Goal: Task Accomplishment & Management: Use online tool/utility

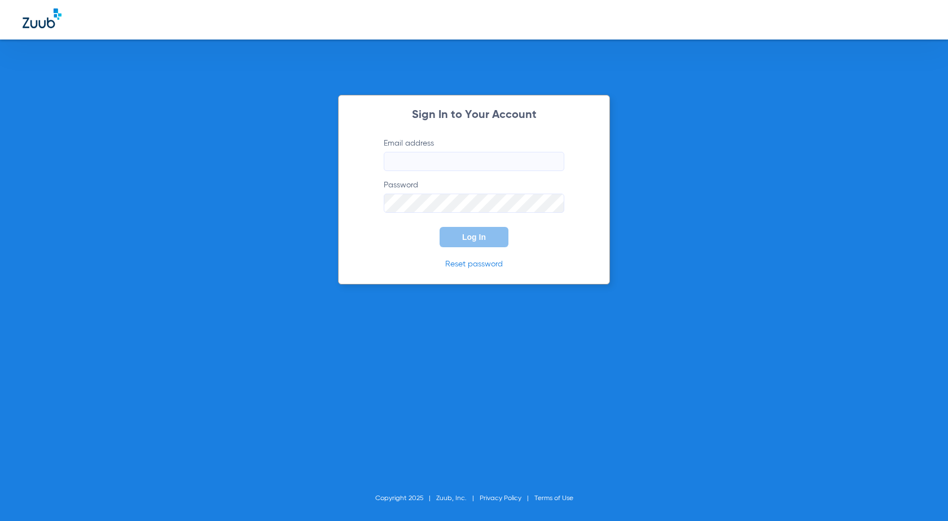
type input "[EMAIL_ADDRESS][PERSON_NAME][DOMAIN_NAME]"
click at [482, 240] on span "Log In" at bounding box center [474, 236] width 24 height 9
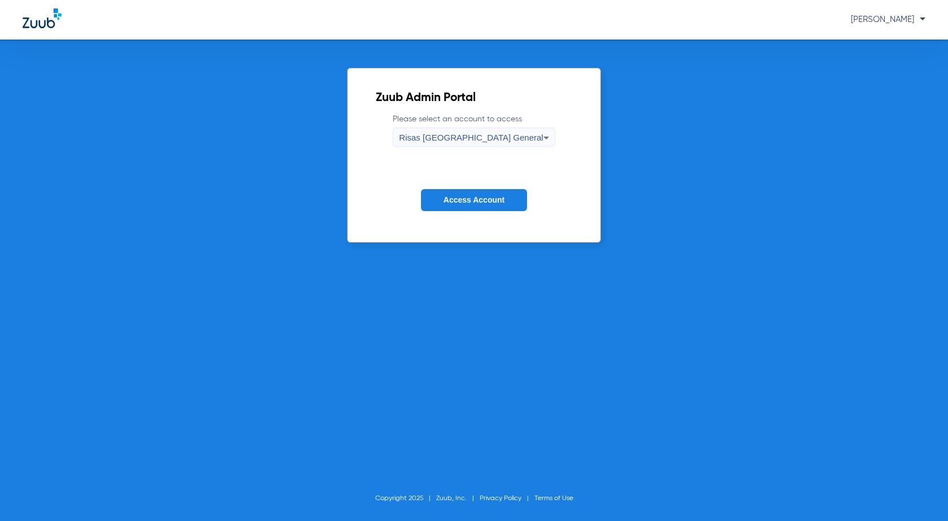
click at [495, 199] on span "Access Account" at bounding box center [473, 199] width 61 height 9
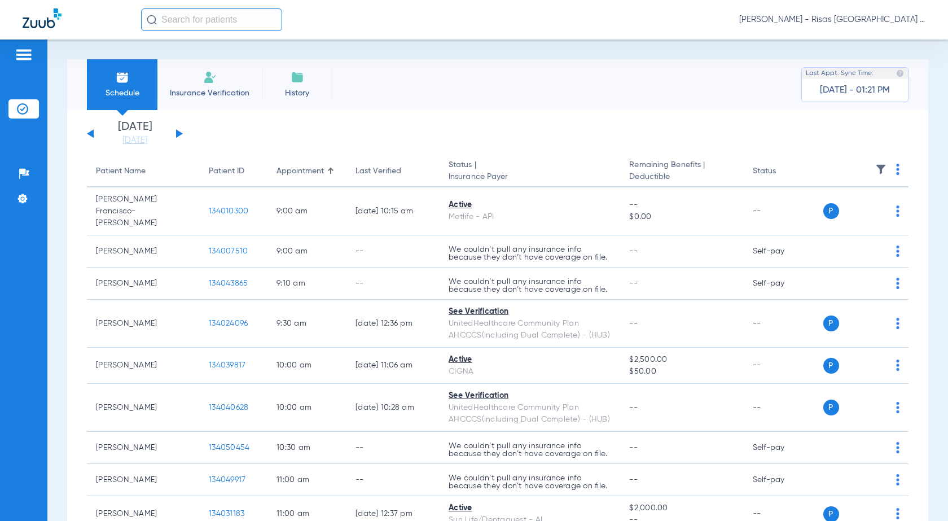
click at [179, 135] on button at bounding box center [179, 133] width 7 height 8
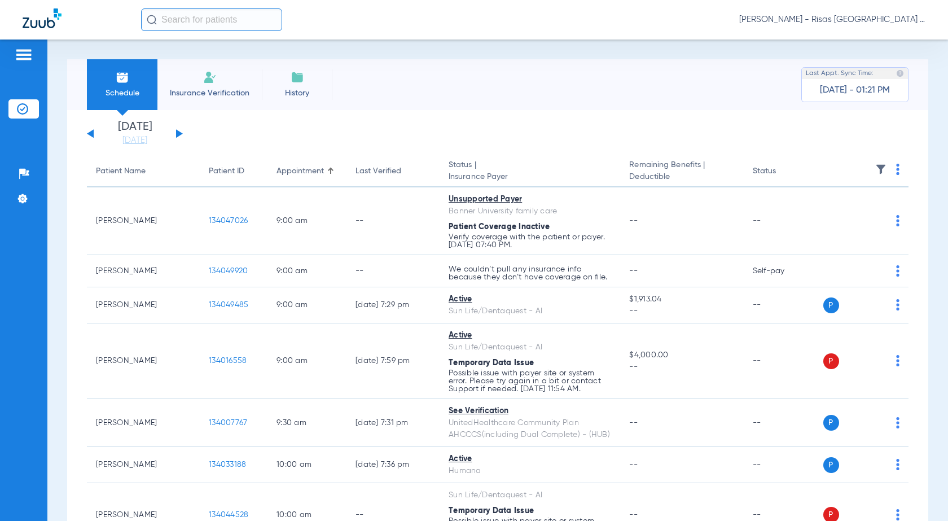
click at [896, 172] on img at bounding box center [897, 169] width 3 height 11
click at [885, 142] on div at bounding box center [474, 260] width 948 height 521
click at [893, 169] on th at bounding box center [864, 172] width 89 height 32
click at [886, 169] on th at bounding box center [864, 172] width 89 height 32
click at [896, 168] on img at bounding box center [897, 169] width 3 height 11
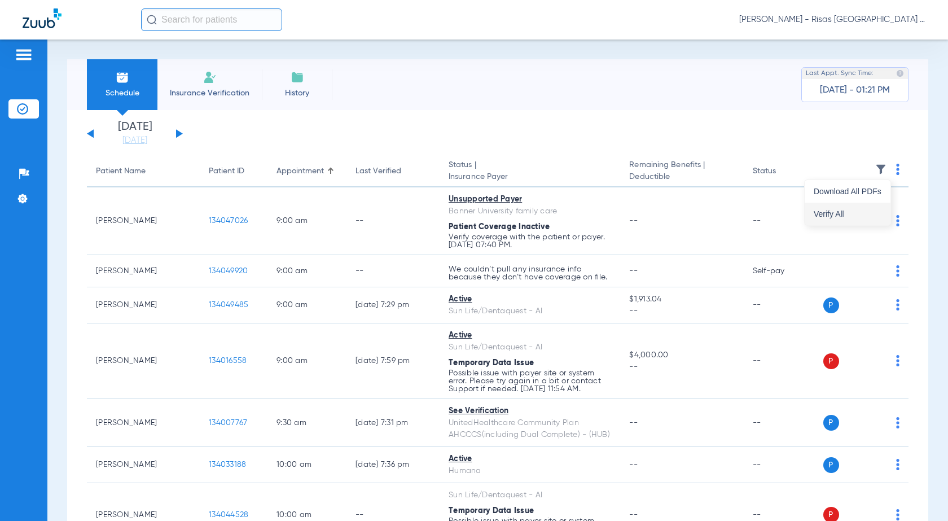
click at [854, 210] on span "Verify All" at bounding box center [848, 214] width 68 height 8
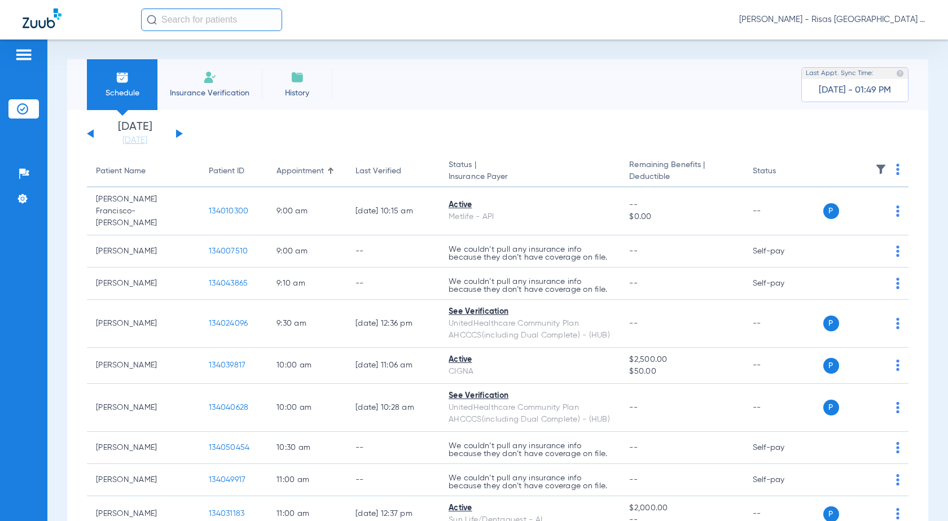
click at [209, 21] on input "text" at bounding box center [211, 19] width 141 height 23
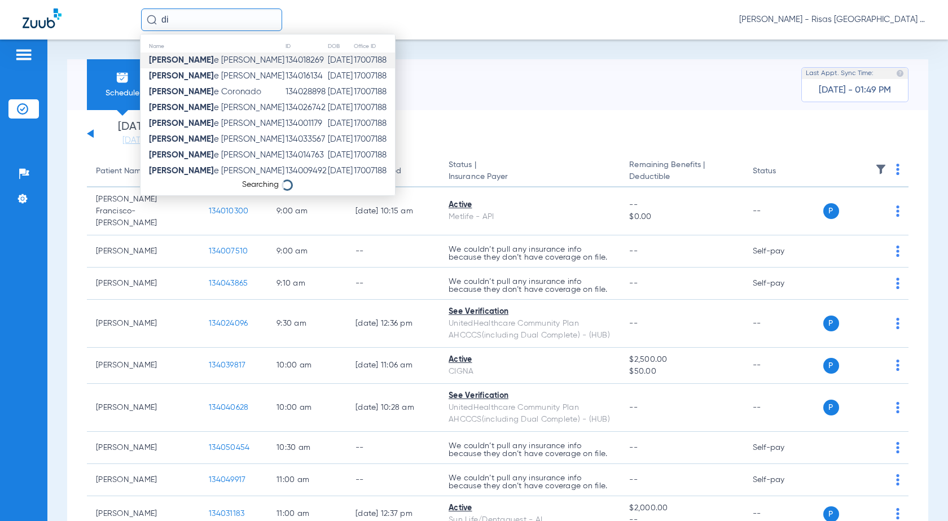
type input "d"
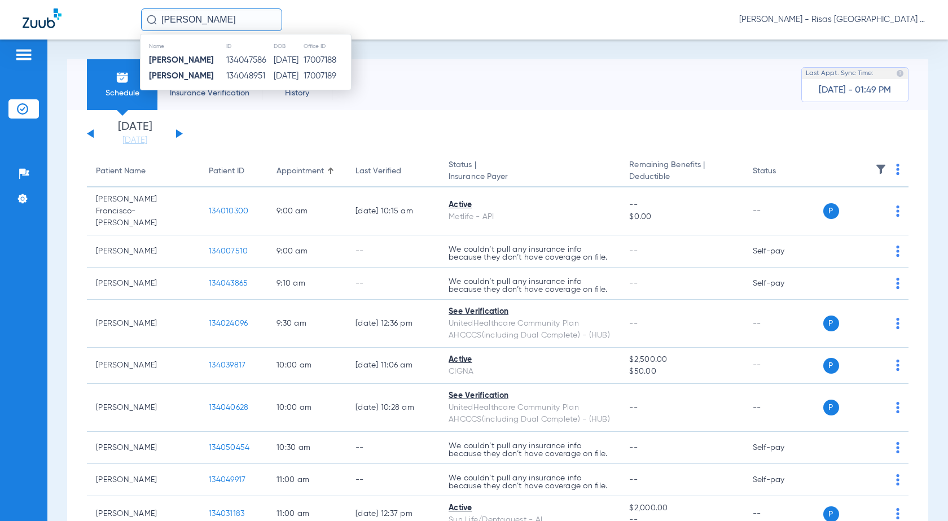
type input "crystal armenta"
click at [296, 58] on td "05/09/1983" at bounding box center [288, 60] width 30 height 16
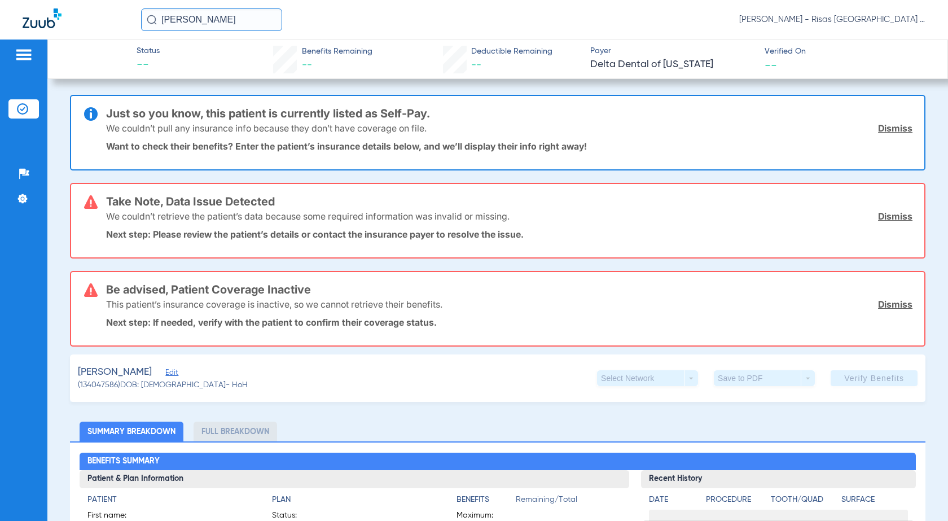
click at [884, 131] on link "Dismiss" at bounding box center [895, 127] width 34 height 11
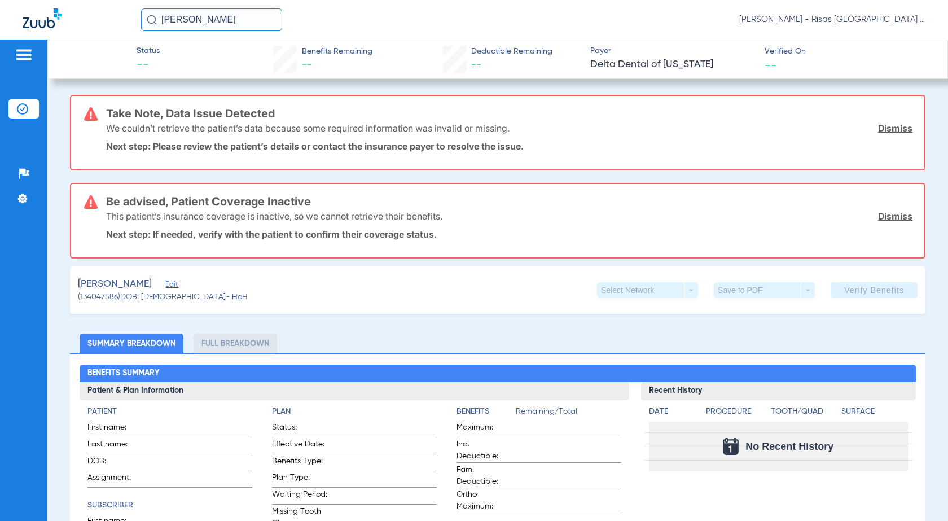
click at [884, 131] on link "Dismiss" at bounding box center [895, 127] width 34 height 11
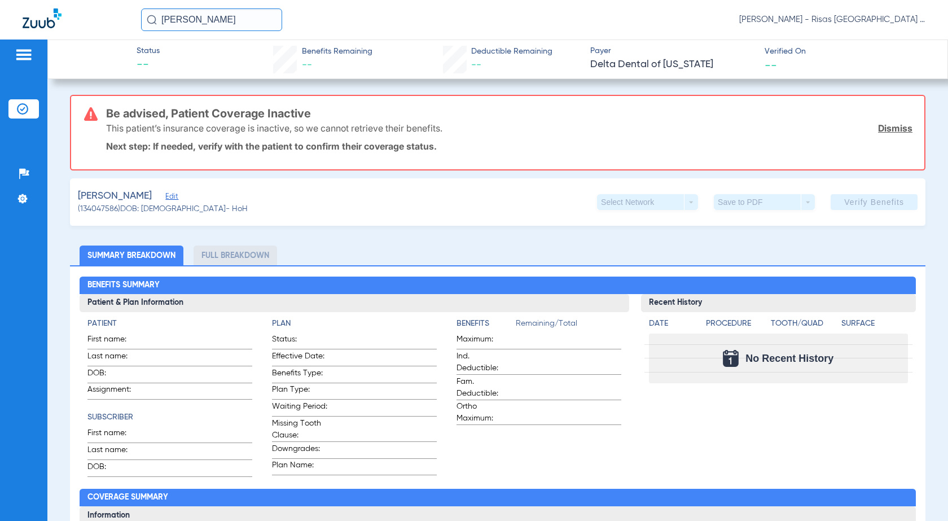
click at [884, 131] on link "Dismiss" at bounding box center [895, 127] width 34 height 11
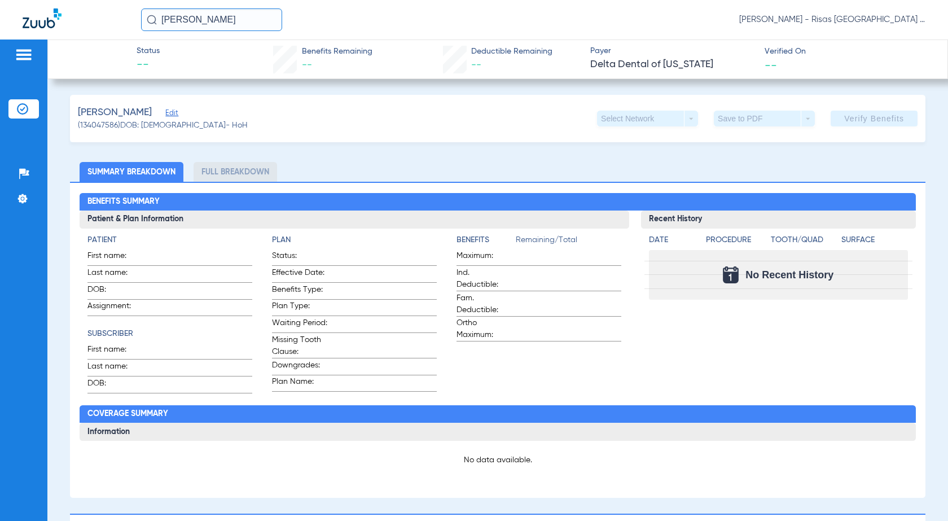
click at [222, 178] on li "Full Breakdown" at bounding box center [236, 172] width 84 height 20
click at [144, 180] on li "Summary Breakdown" at bounding box center [132, 172] width 104 height 20
click at [25, 64] on div at bounding box center [24, 56] width 18 height 17
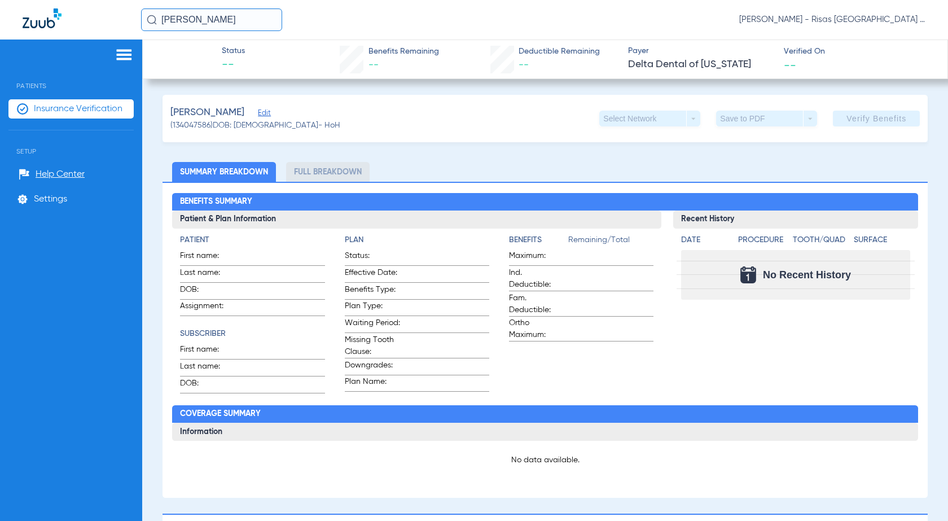
click at [77, 104] on span "Insurance Verification" at bounding box center [78, 108] width 89 height 11
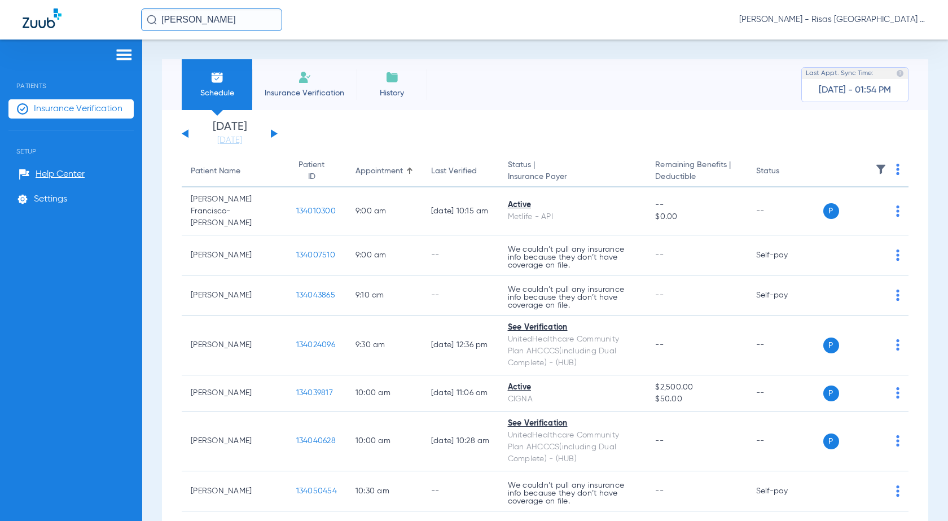
click at [321, 84] on li "Insurance Verification" at bounding box center [304, 84] width 104 height 51
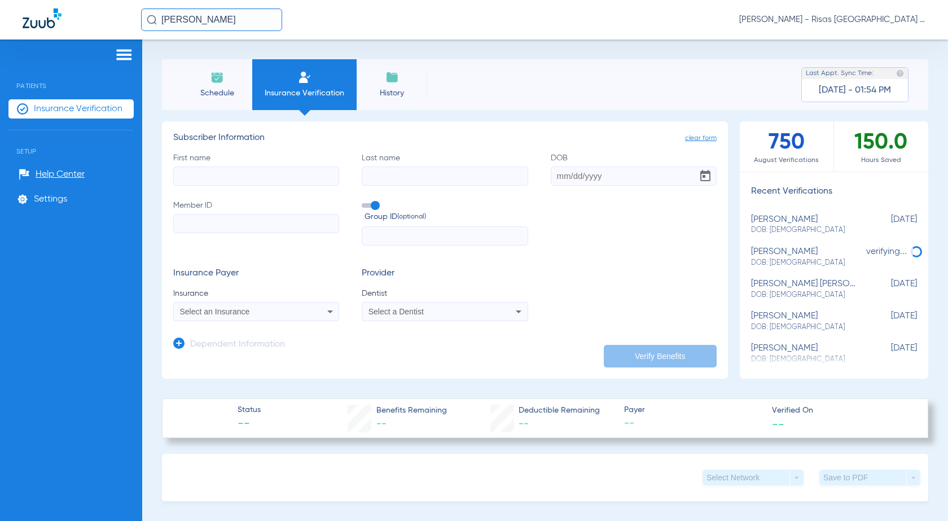
click at [243, 187] on div "First name Last name DOB Member ID Group ID (optional)" at bounding box center [444, 199] width 543 height 94
click at [248, 182] on input "First name" at bounding box center [256, 175] width 166 height 19
type input "crystal"
type input "armenta"
click at [241, 229] on input "Member ID" at bounding box center [256, 223] width 166 height 19
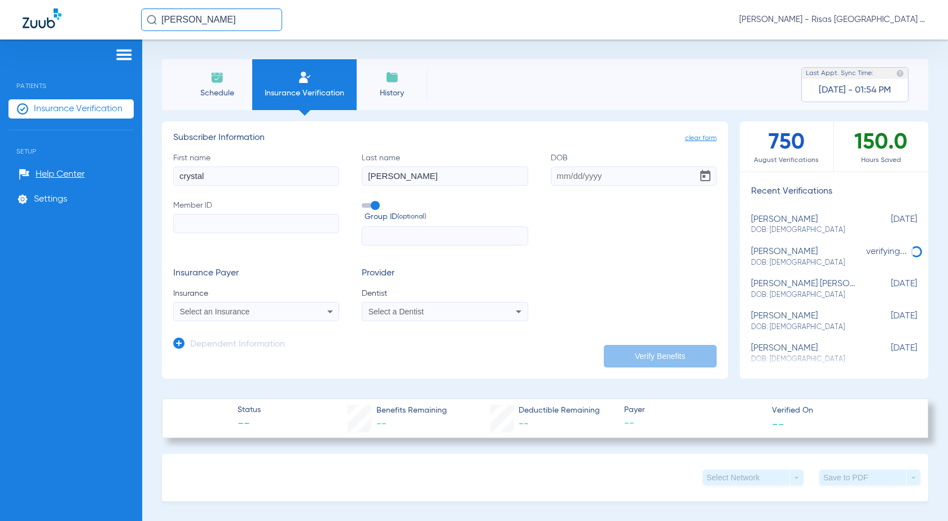
paste input "8021197614"
type input "8021197614"
click at [381, 235] on input "text" at bounding box center [445, 235] width 166 height 19
click at [563, 170] on input "DOB" at bounding box center [634, 175] width 166 height 19
type input "05/09/1983"
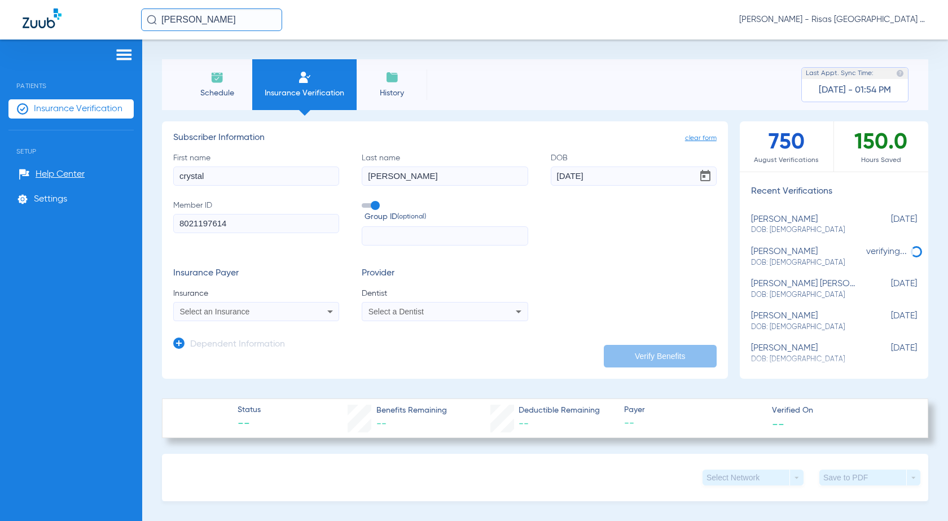
click at [247, 309] on span "Select an Insurance" at bounding box center [215, 311] width 70 height 9
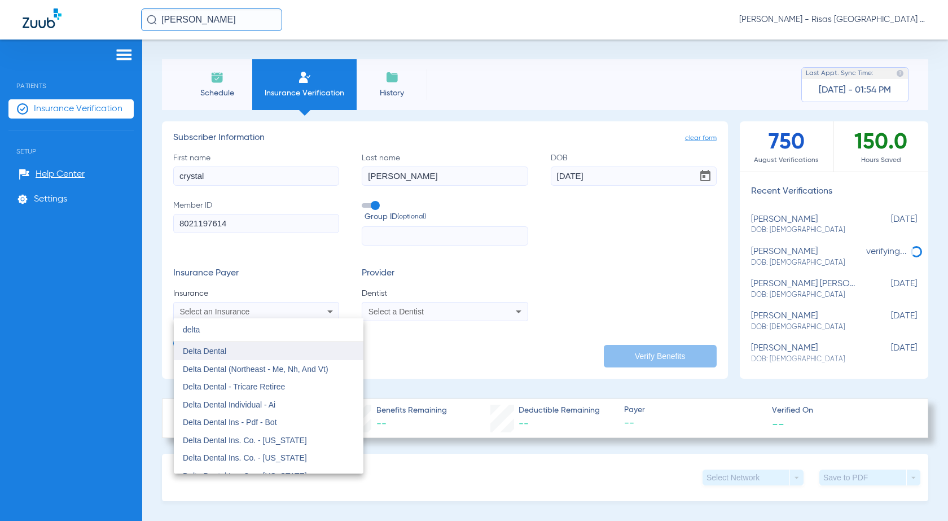
type input "delta"
click at [213, 350] on span "Delta Dental" at bounding box center [204, 350] width 43 height 9
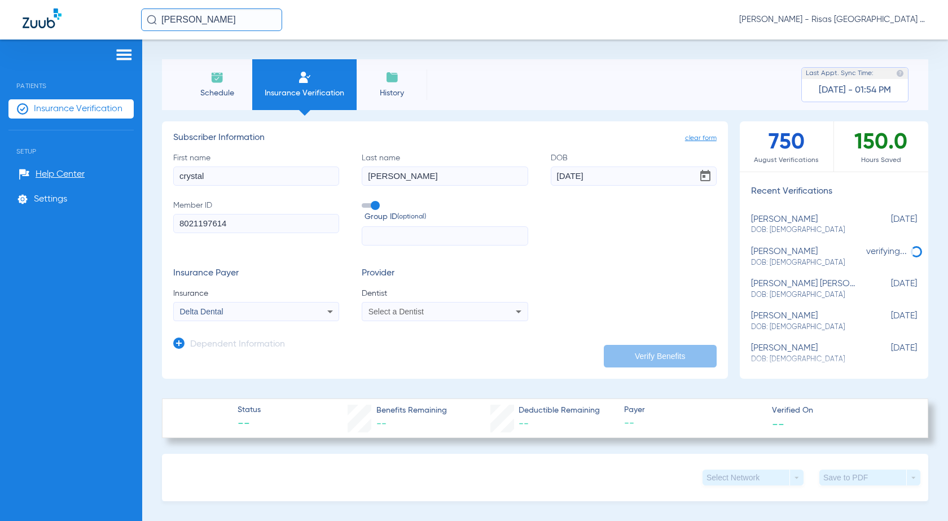
click at [413, 311] on span "Select a Dentist" at bounding box center [395, 311] width 55 height 9
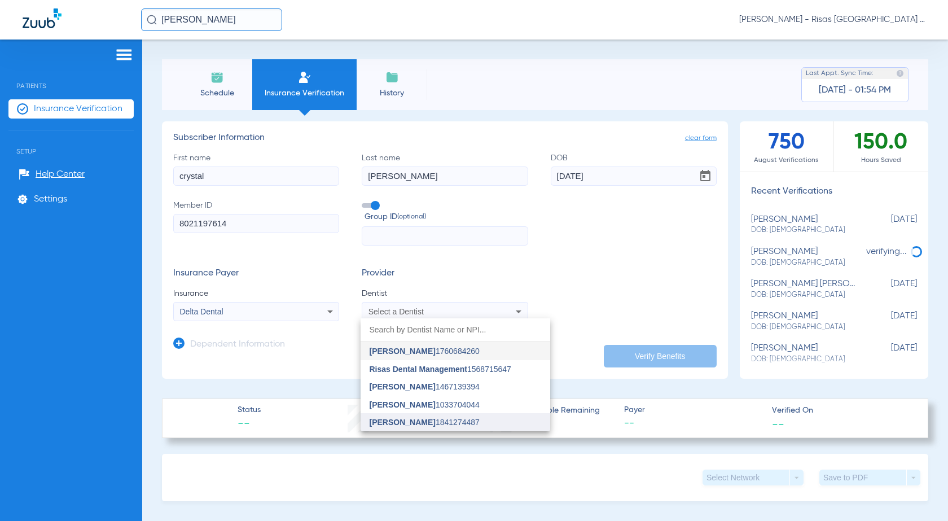
click at [419, 418] on span "Mark Shousha" at bounding box center [403, 422] width 66 height 9
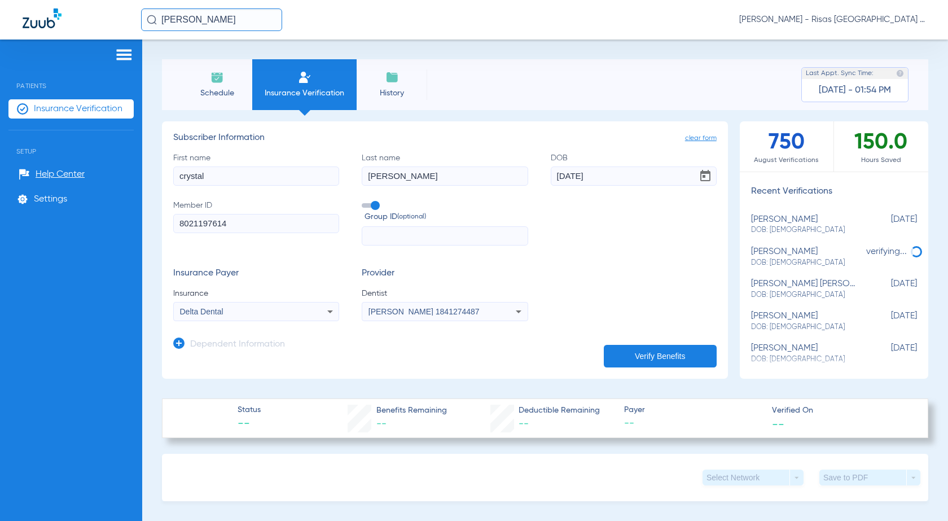
click at [644, 356] on button "Verify Benefits" at bounding box center [660, 356] width 113 height 23
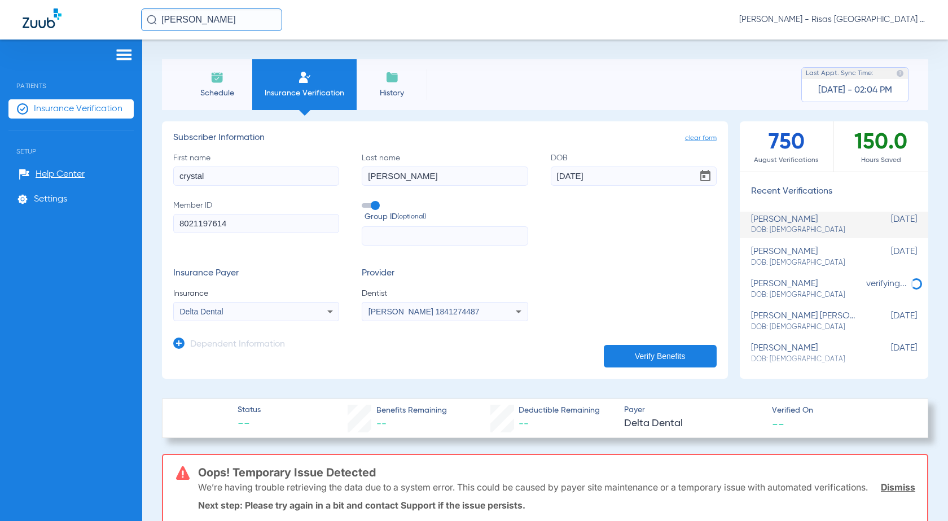
click at [638, 354] on button "Verify Benefits" at bounding box center [660, 356] width 113 height 23
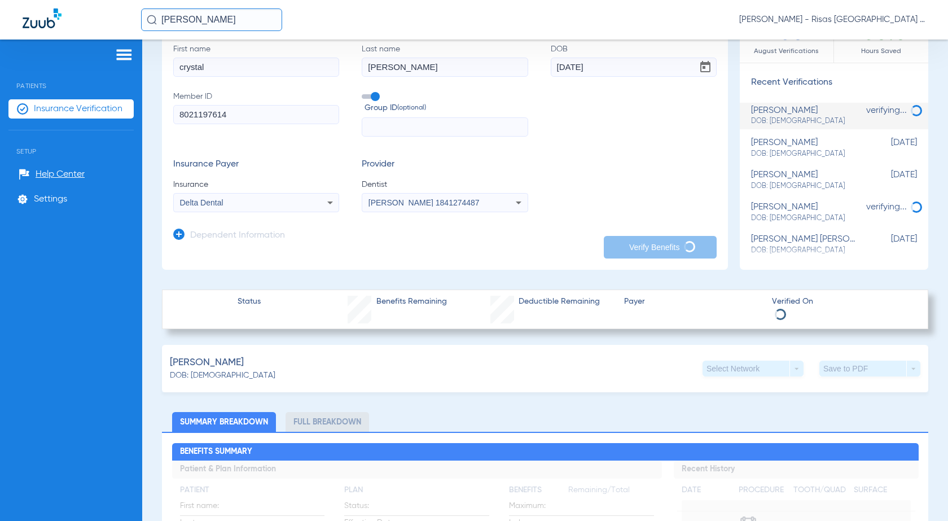
scroll to position [226, 0]
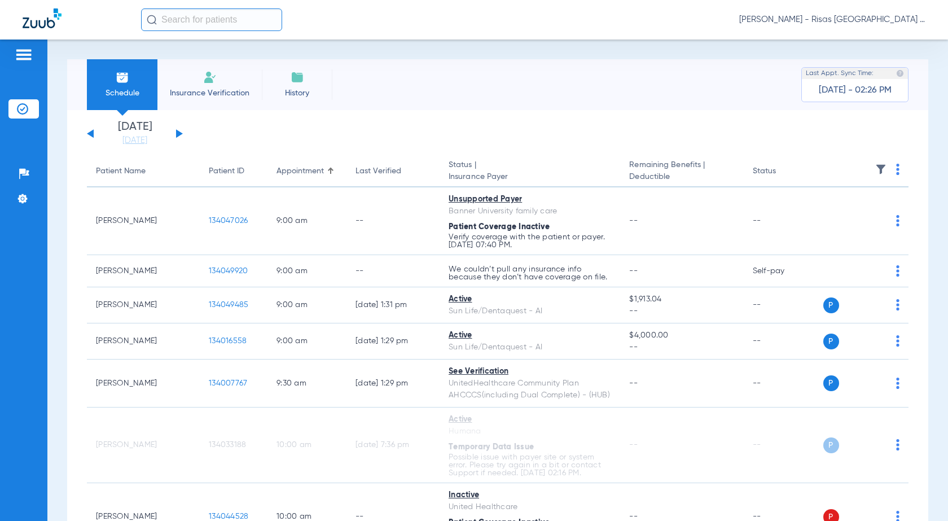
click at [198, 91] on span "Insurance Verification" at bounding box center [209, 92] width 87 height 11
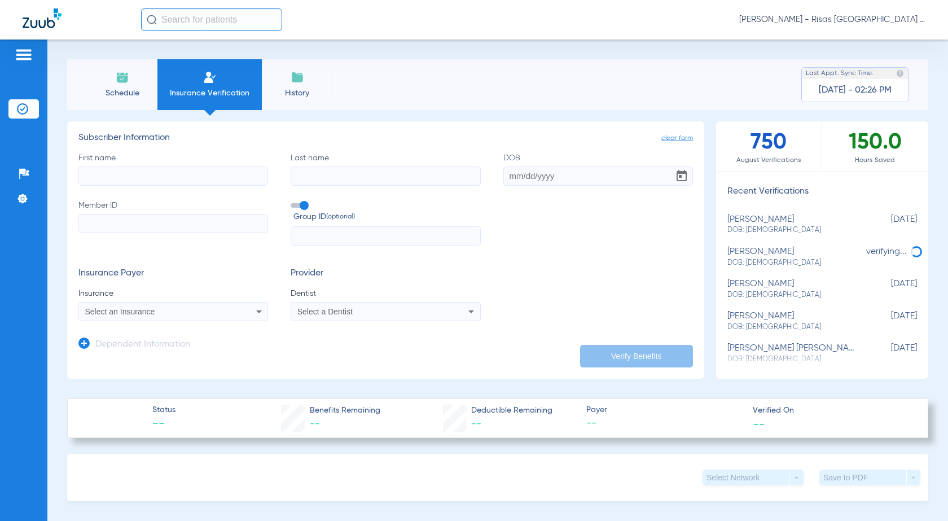
click at [188, 182] on input "First name" at bounding box center [173, 175] width 190 height 19
type input "noely"
type input "valles"
click at [95, 173] on input "noely" at bounding box center [173, 175] width 190 height 19
type input "nohely"
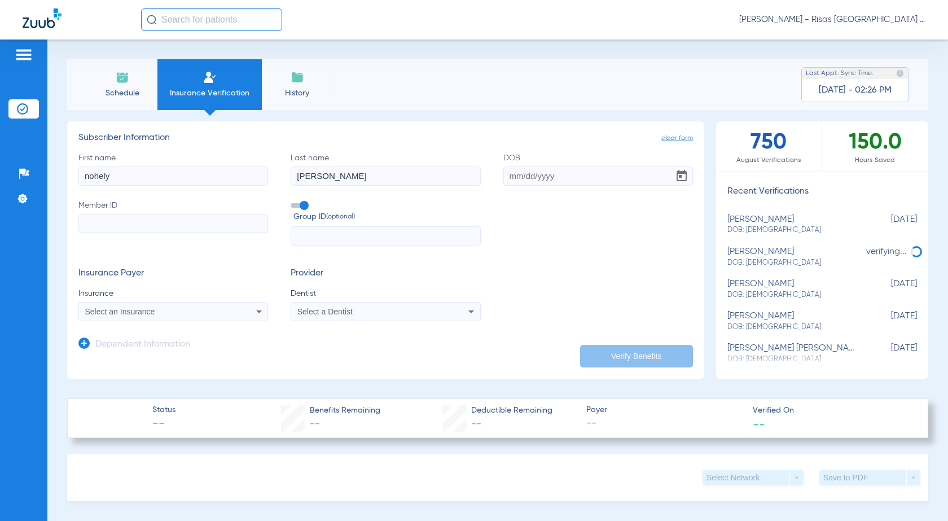
click at [518, 178] on input "DOB" at bounding box center [598, 175] width 190 height 19
type input "09/20/1991"
click at [131, 223] on input "Member ID" at bounding box center [173, 223] width 190 height 19
paste input "911018673"
type input "911018673"
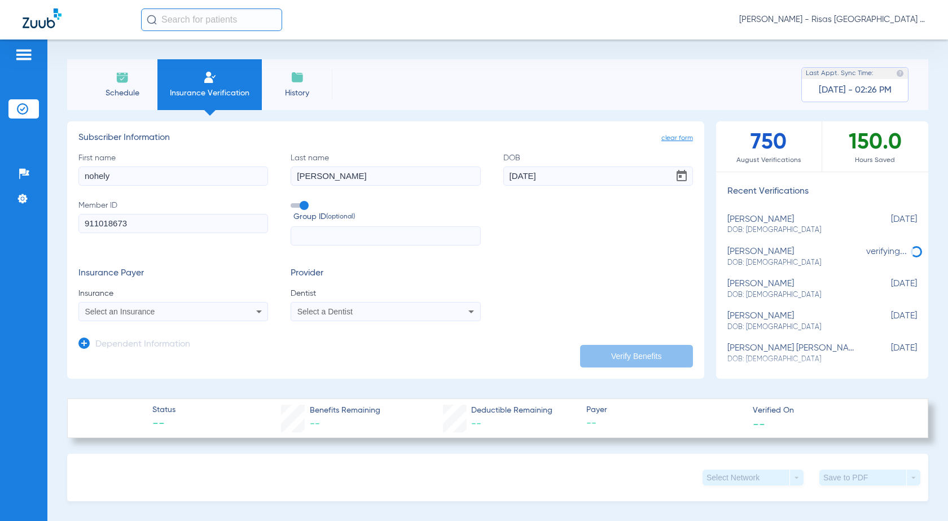
click at [160, 306] on div "Select an Insurance" at bounding box center [173, 312] width 188 height 14
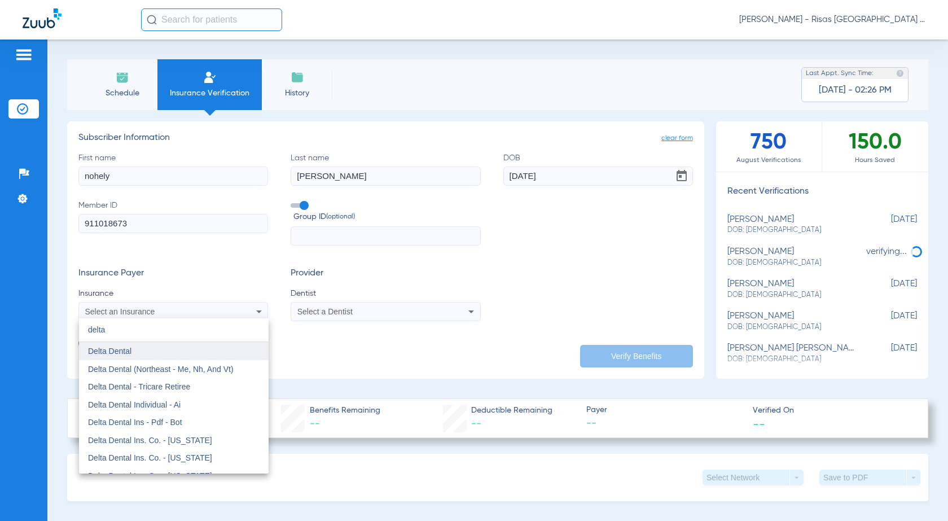
type input "delta"
click at [158, 344] on mat-option "Delta Dental" at bounding box center [174, 351] width 190 height 18
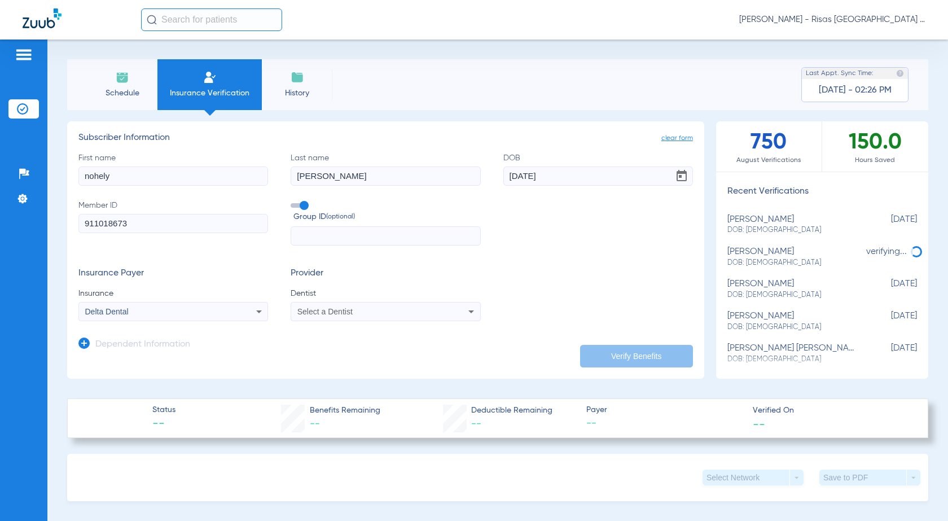
click at [420, 314] on div "Select a Dentist" at bounding box center [368, 312] width 142 height 8
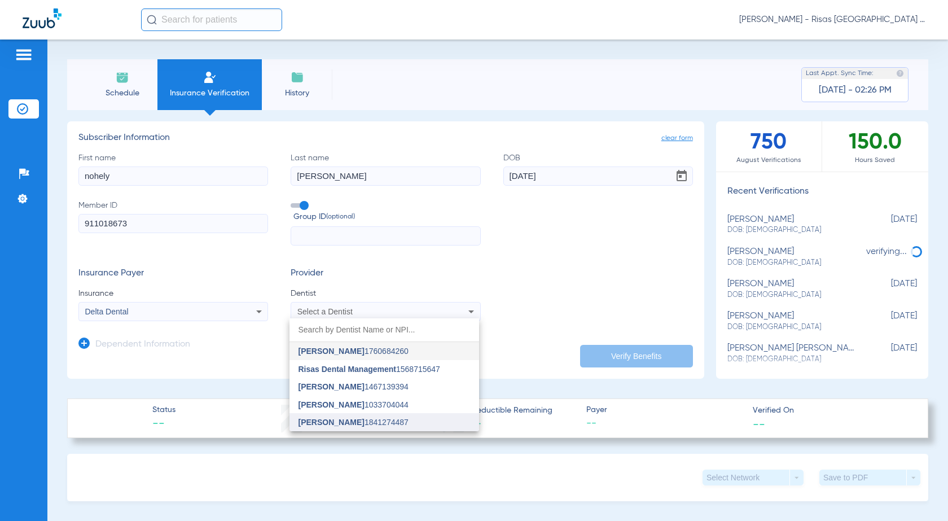
click at [367, 420] on span "Mark Shousha 1841274487" at bounding box center [353, 422] width 110 height 8
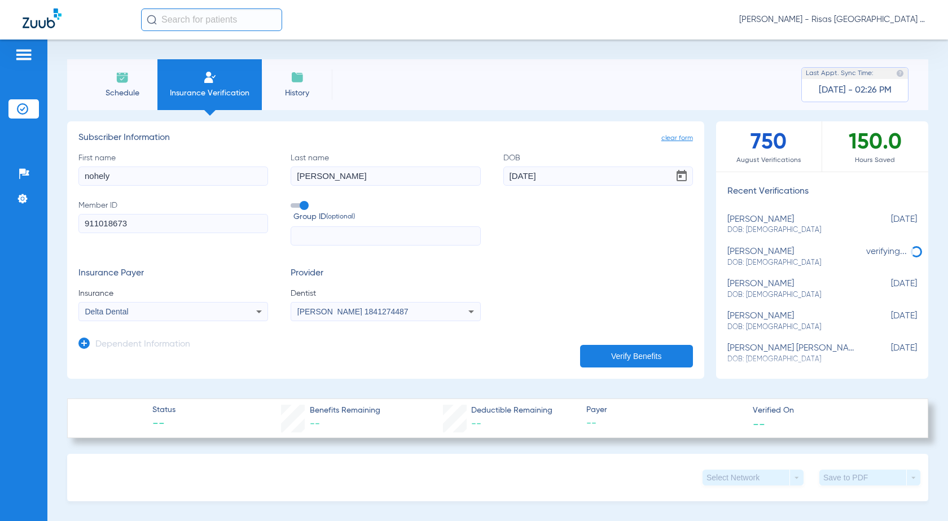
click at [635, 355] on button "Verify Benefits" at bounding box center [636, 356] width 113 height 23
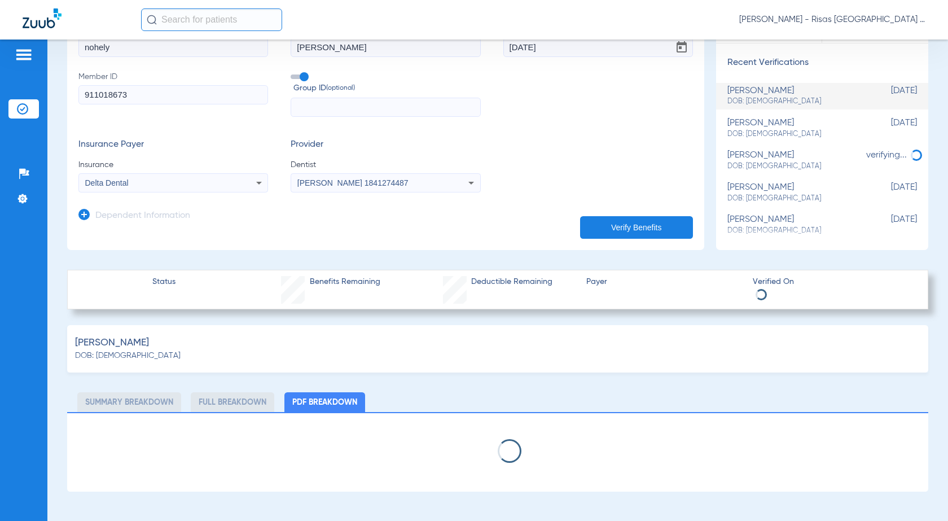
scroll to position [395, 0]
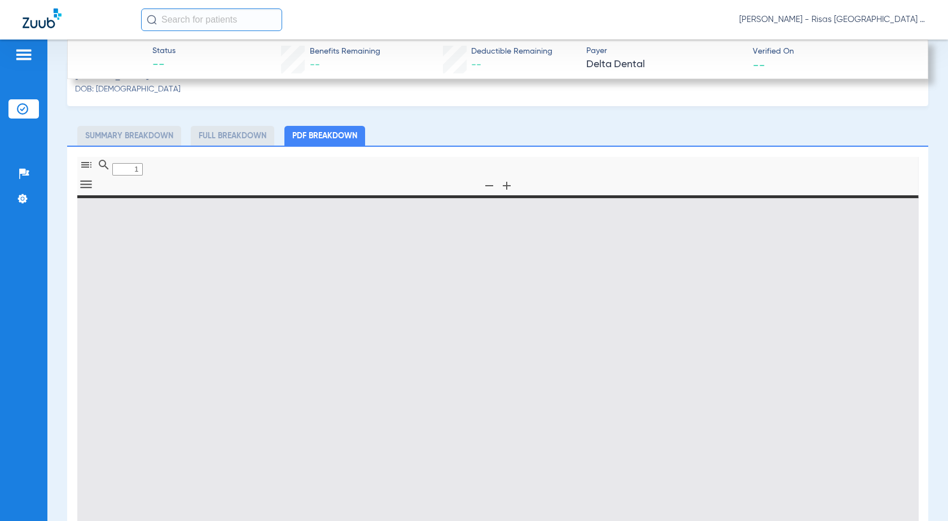
type input "0"
select select "page-width"
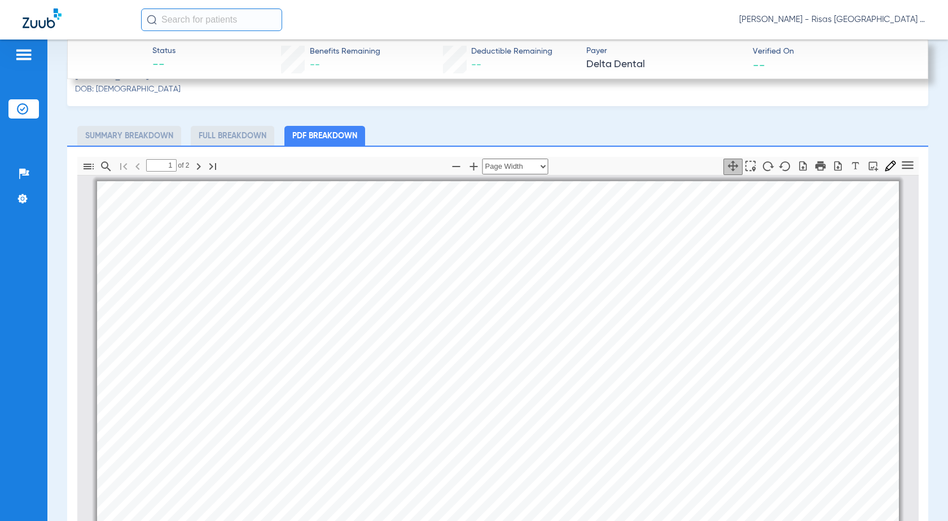
scroll to position [6, 0]
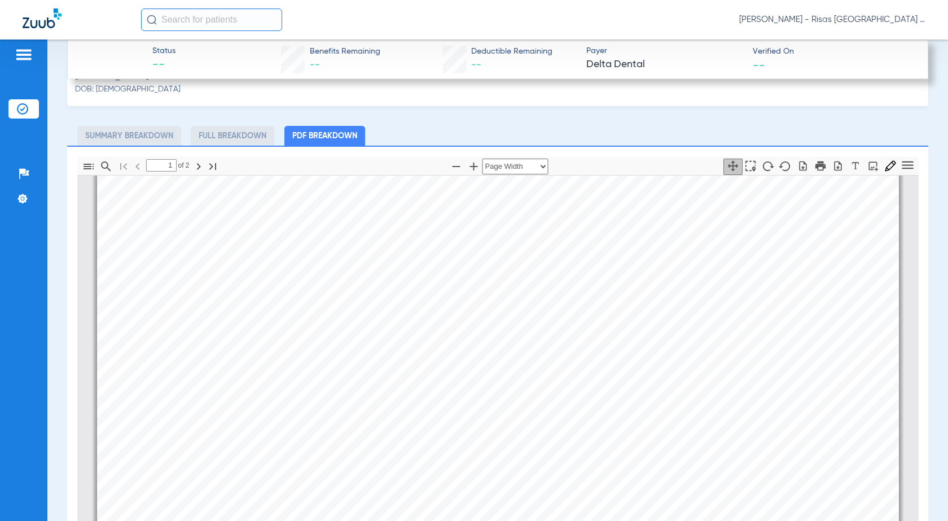
click at [257, 136] on li "Full Breakdown" at bounding box center [233, 136] width 84 height 20
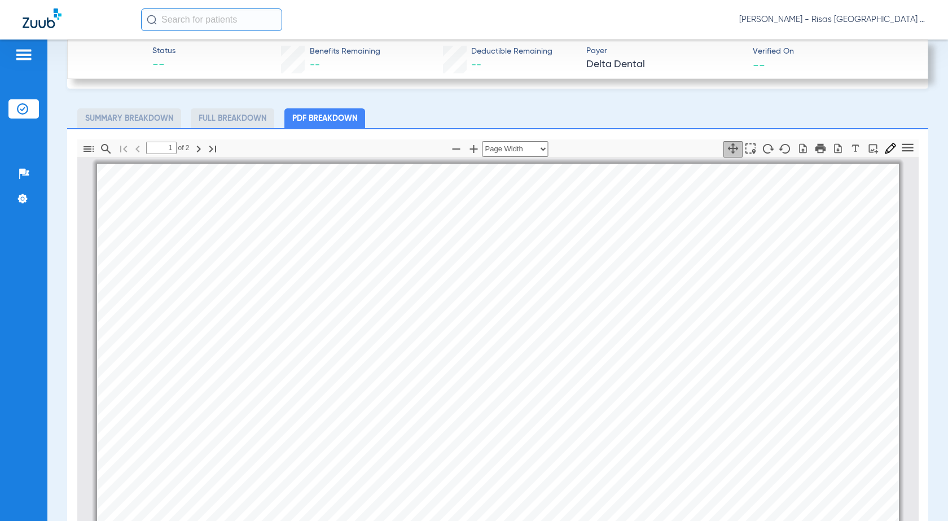
scroll to position [451, 0]
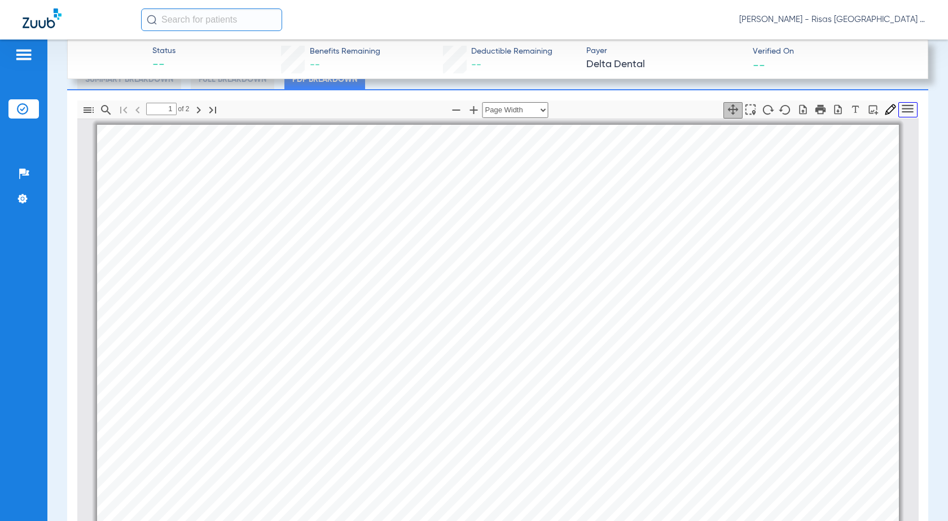
click at [902, 108] on icon "Tools" at bounding box center [907, 108] width 11 height 8
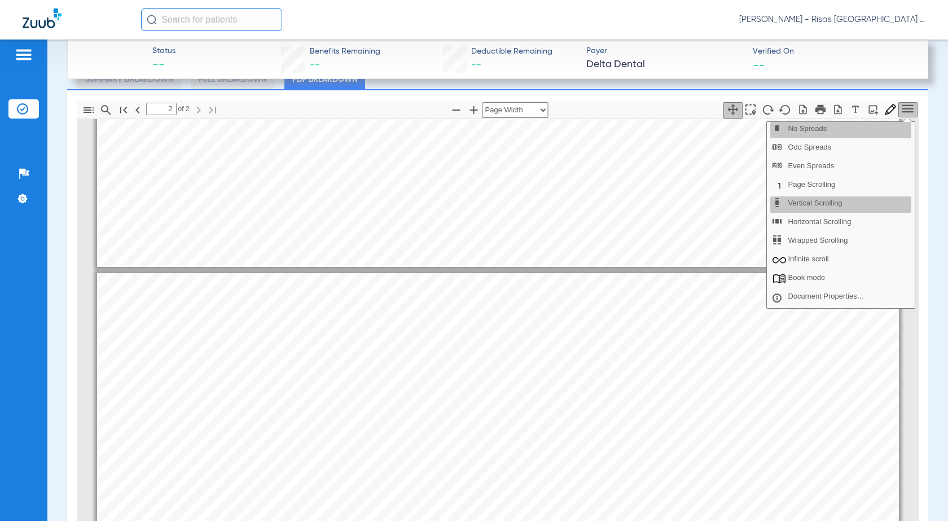
type input "1"
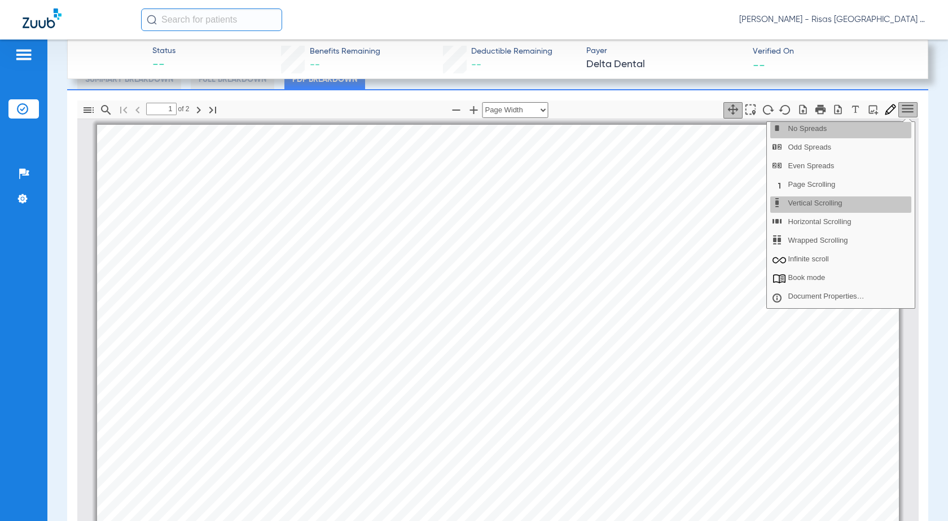
click at [648, 108] on div "1 of ⁨2⁩ Automatic Zoom Actual Size Page Fit Page Width ⁨50⁩% ⁨100⁩% ⁨125⁩% ⁨15…" at bounding box center [497, 109] width 841 height 18
